Goal: Information Seeking & Learning: Learn about a topic

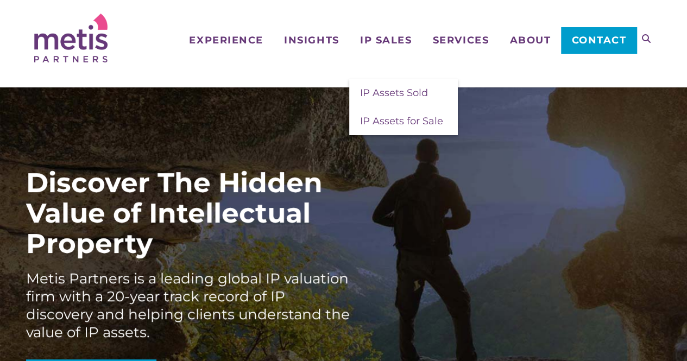
click at [381, 45] on span "IP Sales" at bounding box center [386, 40] width 52 height 10
click at [388, 128] on link "IP Assets for Sale" at bounding box center [403, 121] width 109 height 28
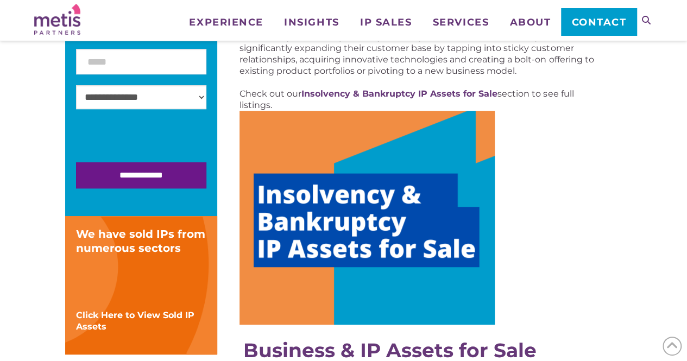
scroll to position [271, 0]
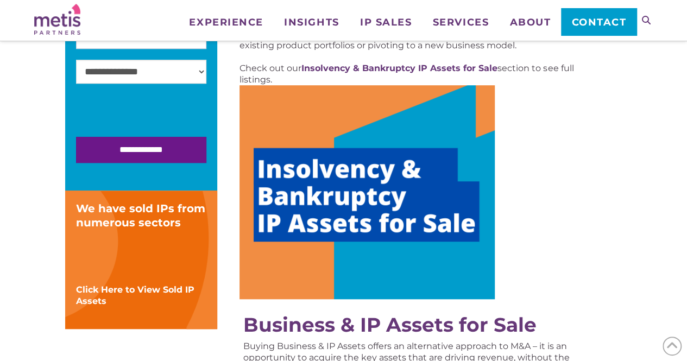
click at [360, 238] on img at bounding box center [367, 192] width 255 height 214
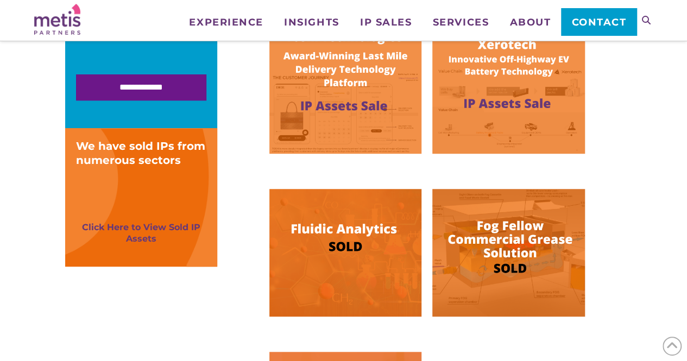
scroll to position [370, 0]
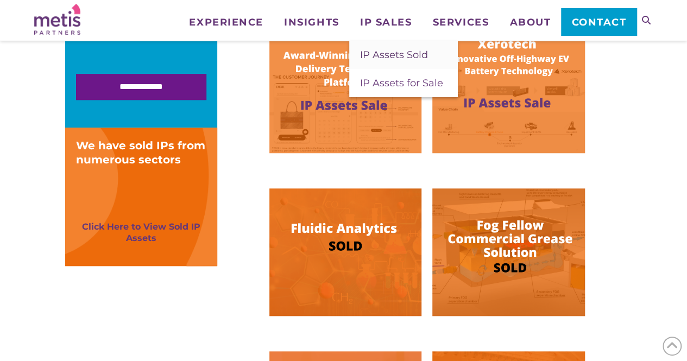
click at [395, 58] on span "IP Assets Sold" at bounding box center [394, 55] width 68 height 12
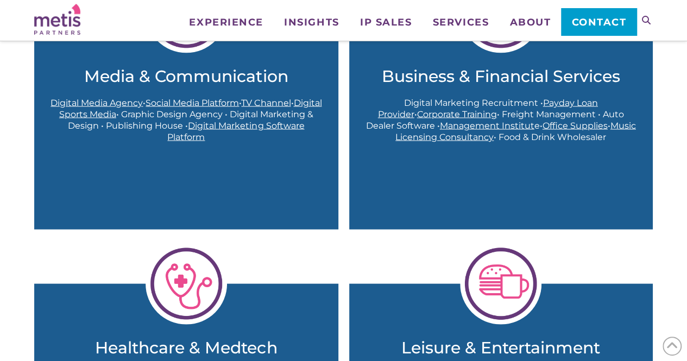
scroll to position [1062, 0]
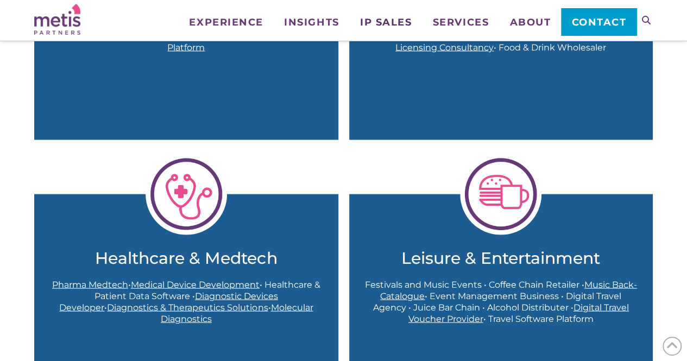
click at [371, 24] on span "IP Sales" at bounding box center [386, 22] width 52 height 10
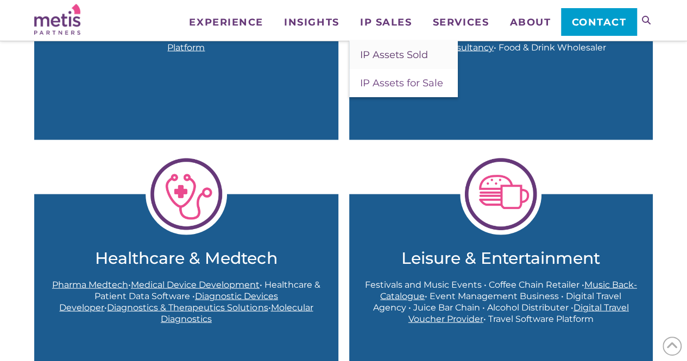
click at [381, 54] on span "IP Assets Sold" at bounding box center [394, 55] width 68 height 12
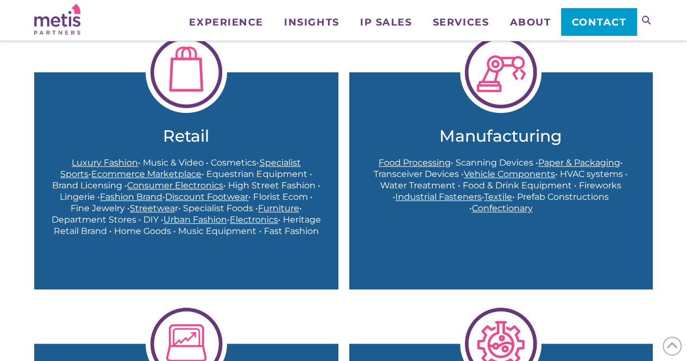
scroll to position [377, 0]
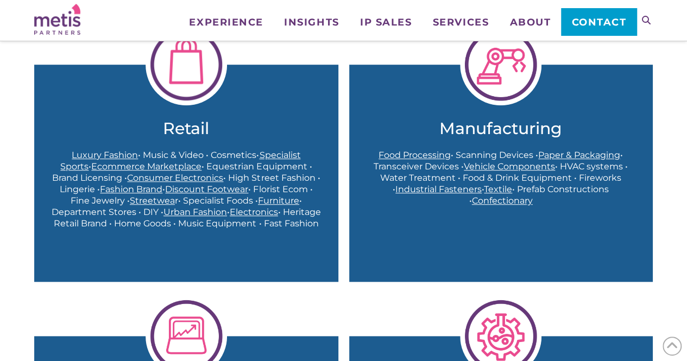
click at [201, 97] on img at bounding box center [187, 65] width 82 height 82
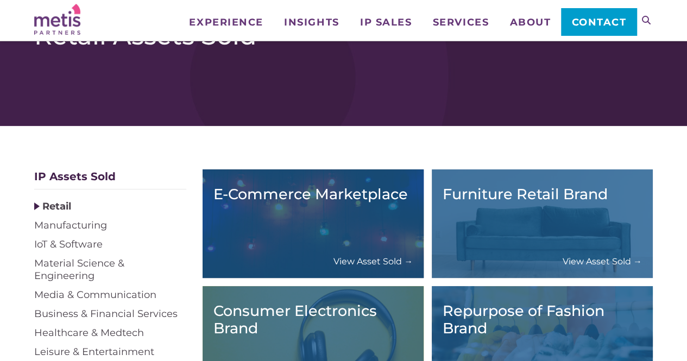
scroll to position [21, 0]
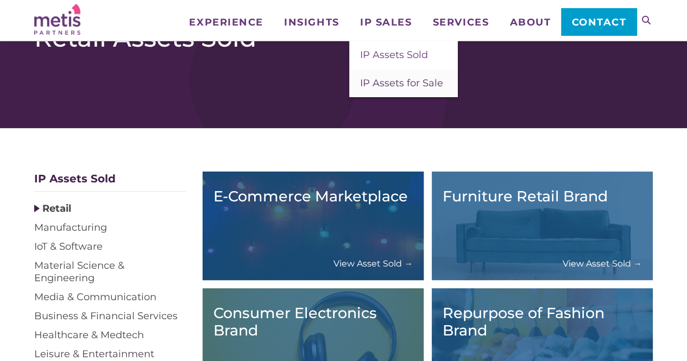
click at [381, 91] on link "IP Assets for Sale" at bounding box center [403, 83] width 109 height 28
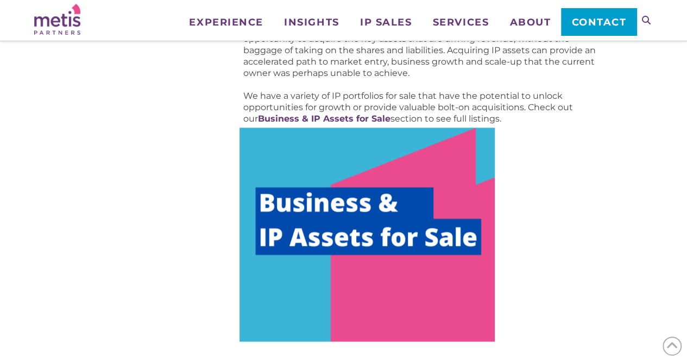
scroll to position [590, 0]
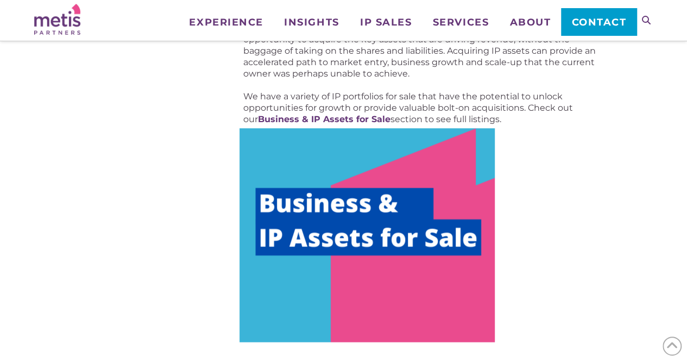
click at [402, 238] on img at bounding box center [367, 235] width 255 height 214
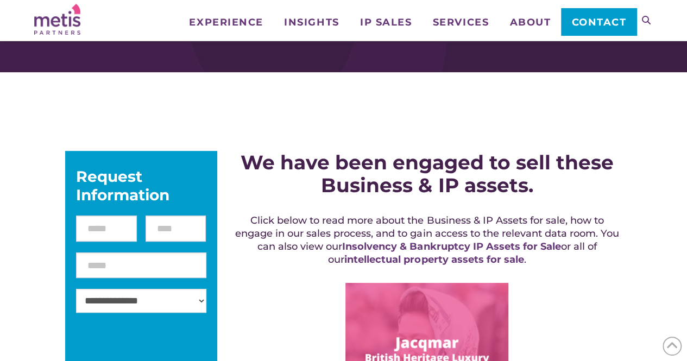
scroll to position [48, 0]
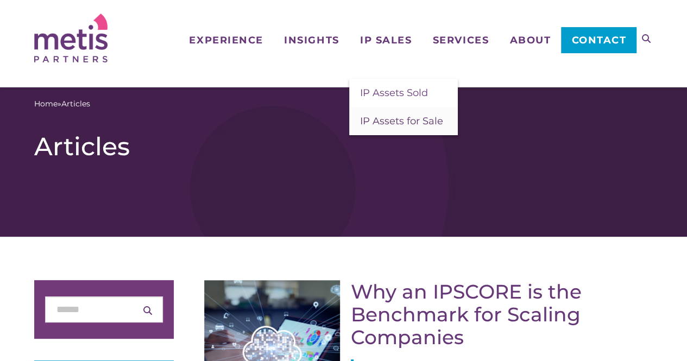
click at [363, 129] on link "IP Assets for Sale" at bounding box center [403, 121] width 109 height 28
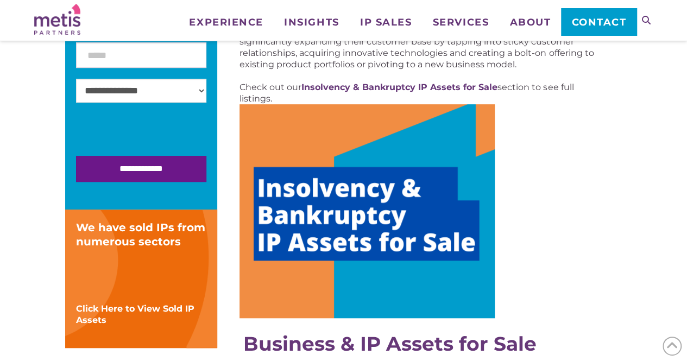
scroll to position [492, 0]
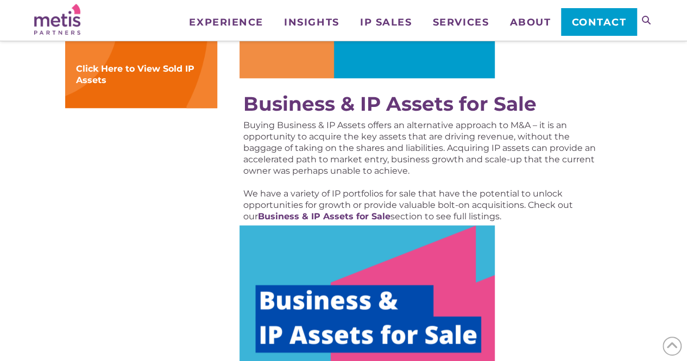
click at [343, 321] on img at bounding box center [367, 333] width 255 height 214
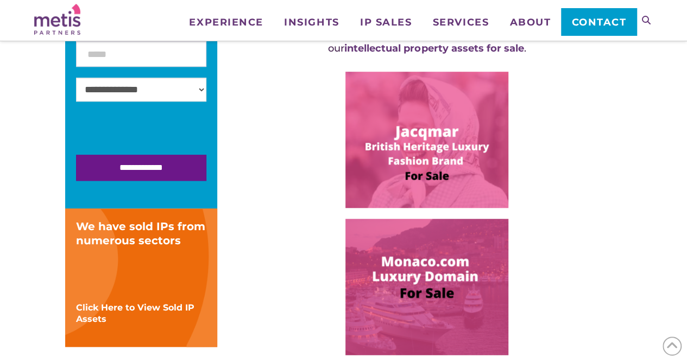
scroll to position [287, 0]
